Goal: Task Accomplishment & Management: Manage account settings

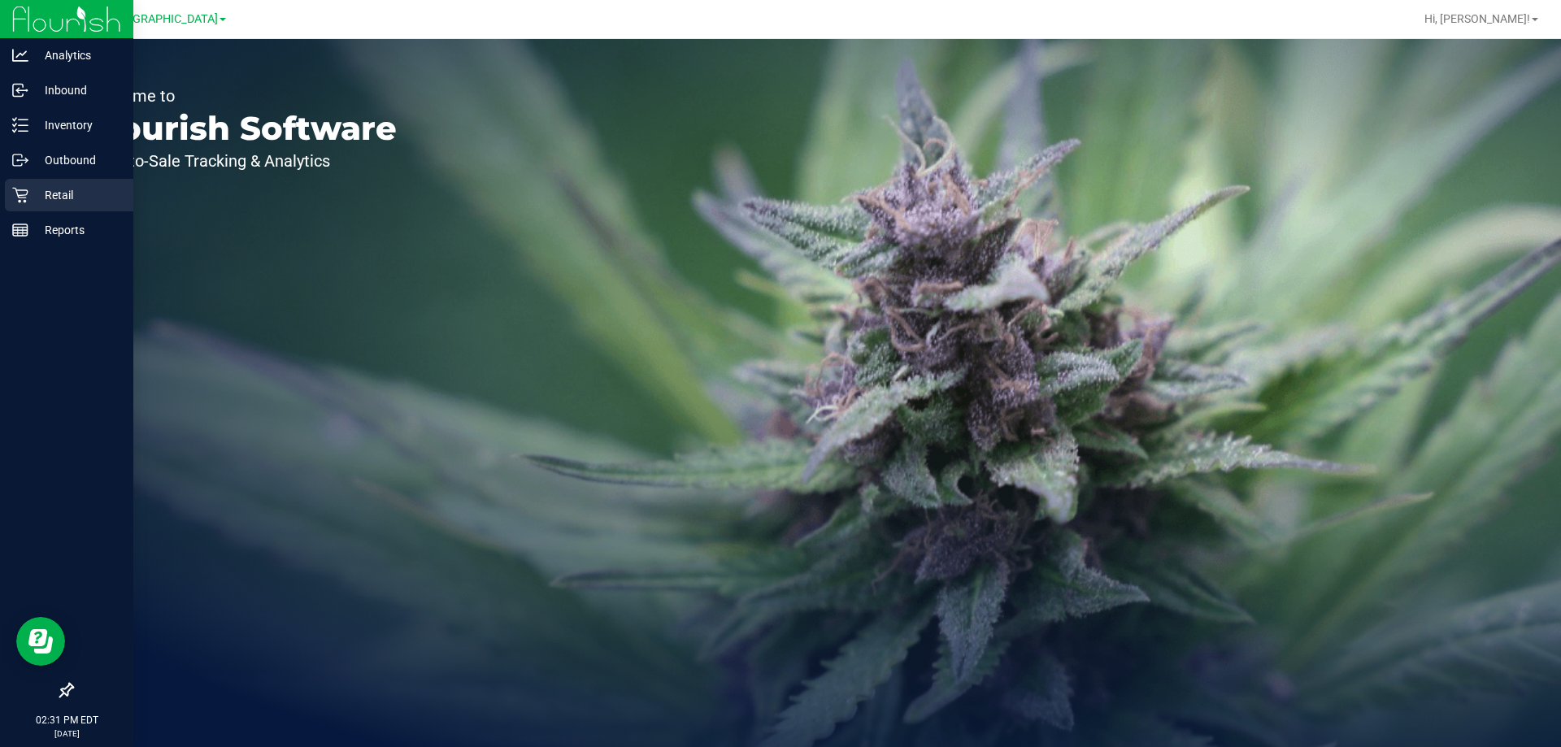
click at [30, 187] on p "Retail" at bounding box center [77, 195] width 98 height 20
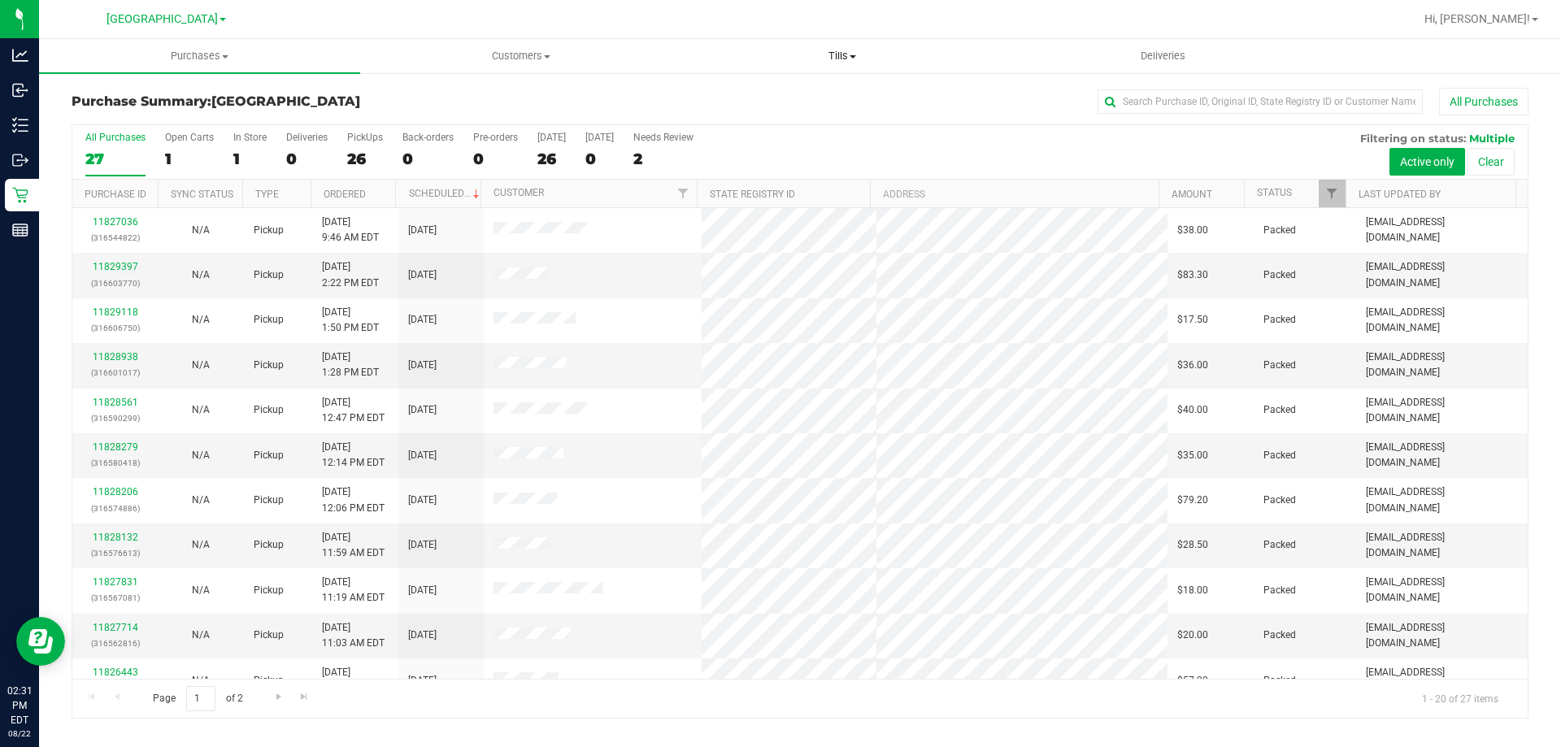
click at [847, 56] on span "Tills" at bounding box center [841, 56] width 319 height 15
click at [818, 105] on li "Manage tills" at bounding box center [841, 99] width 321 height 20
